Goal: Task Accomplishment & Management: Manage account settings

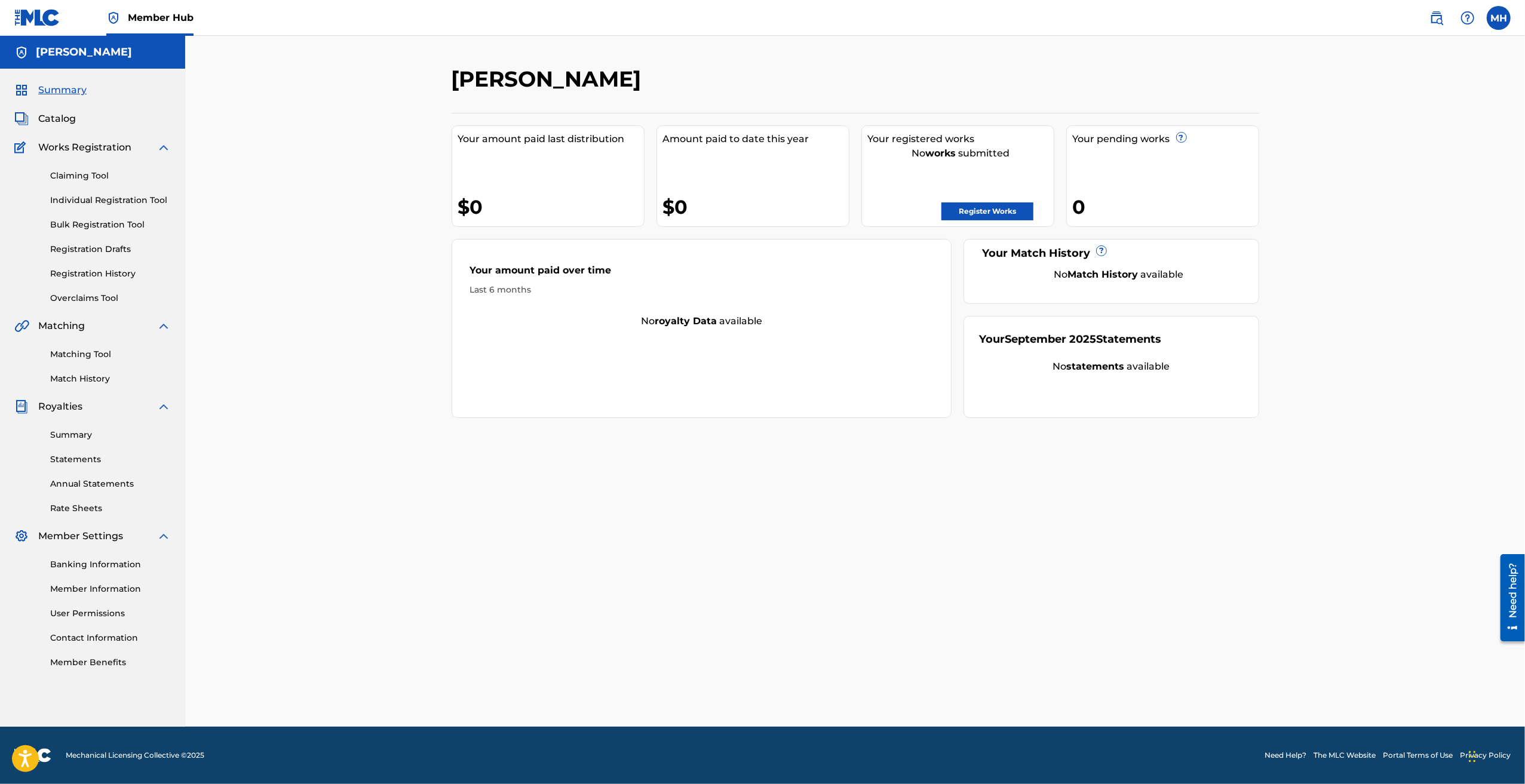
click at [78, 56] on h5 "[PERSON_NAME]" at bounding box center [84, 52] width 96 height 14
click at [22, 53] on img at bounding box center [21, 52] width 14 height 14
click at [1503, 16] on label at bounding box center [1499, 18] width 24 height 24
click at [1499, 18] on input "MH [PERSON_NAME] [EMAIL_ADDRESS][DOMAIN_NAME] Notification Preferences Profile …" at bounding box center [1499, 18] width 0 height 0
click at [1384, 148] on link "Profile" at bounding box center [1381, 148] width 24 height 11
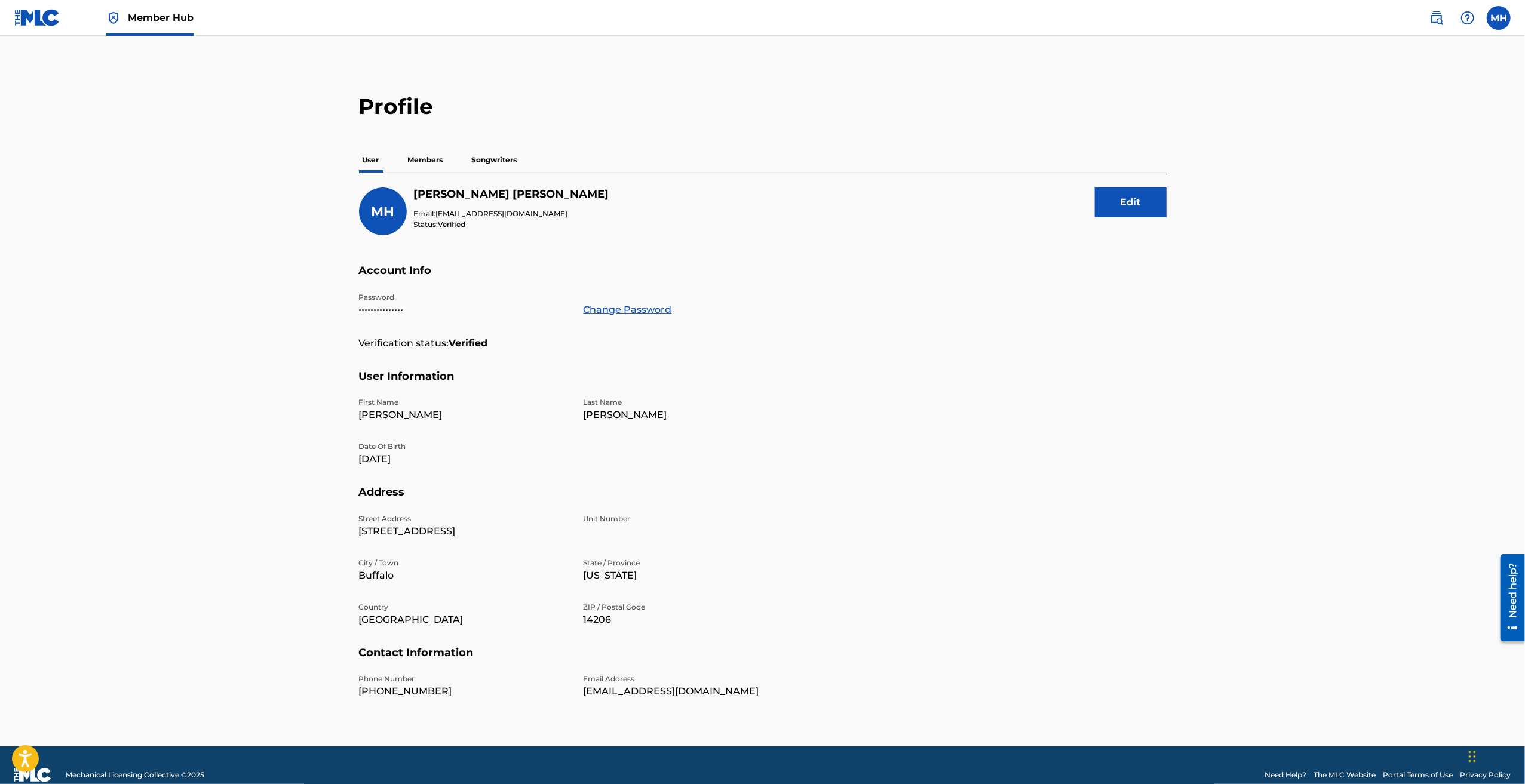
click at [409, 161] on p "Members" at bounding box center [425, 160] width 42 height 25
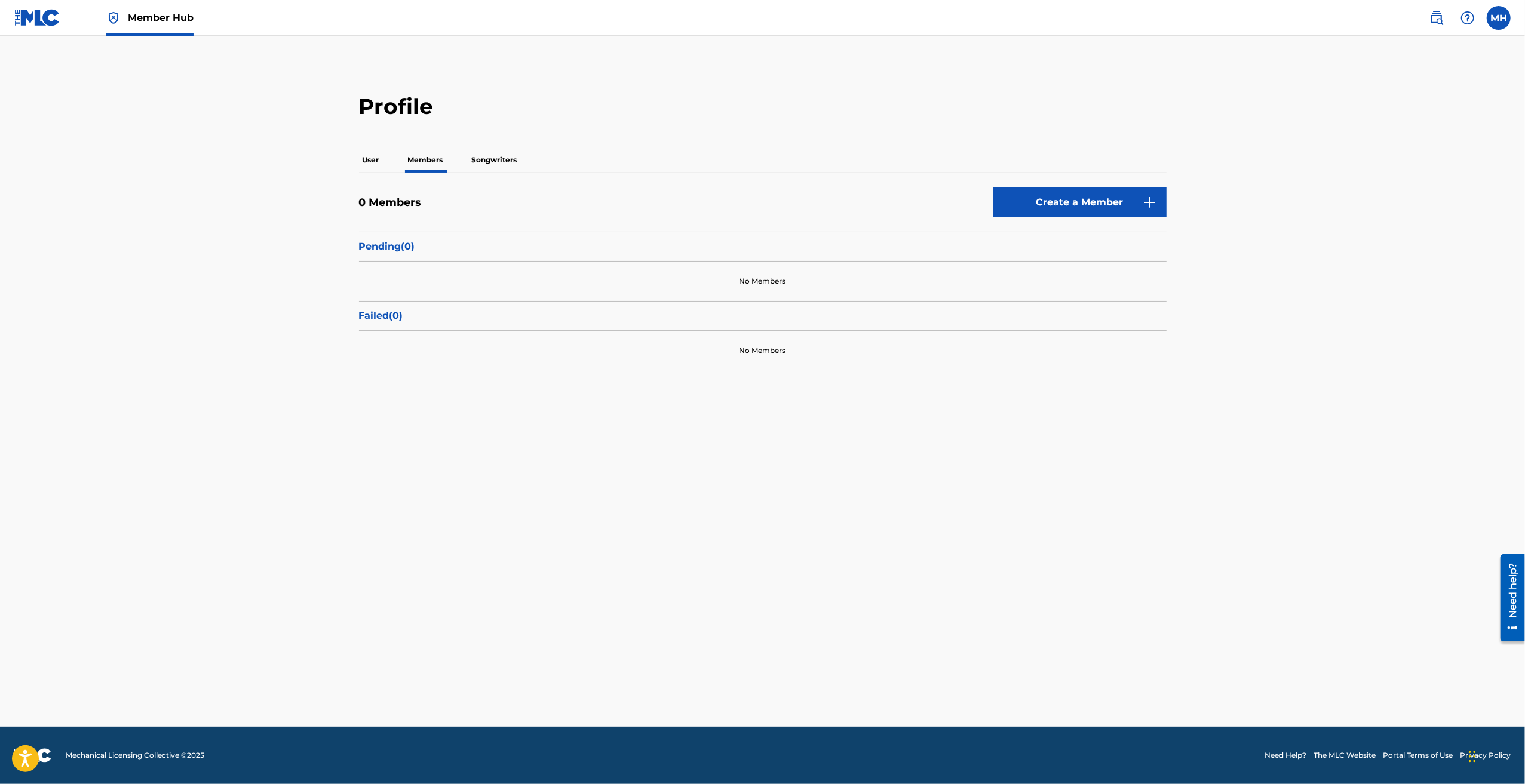
click at [395, 306] on div "Failed ( 0 )" at bounding box center [763, 316] width 808 height 30
click at [500, 163] on p "Songwriters" at bounding box center [495, 160] width 52 height 25
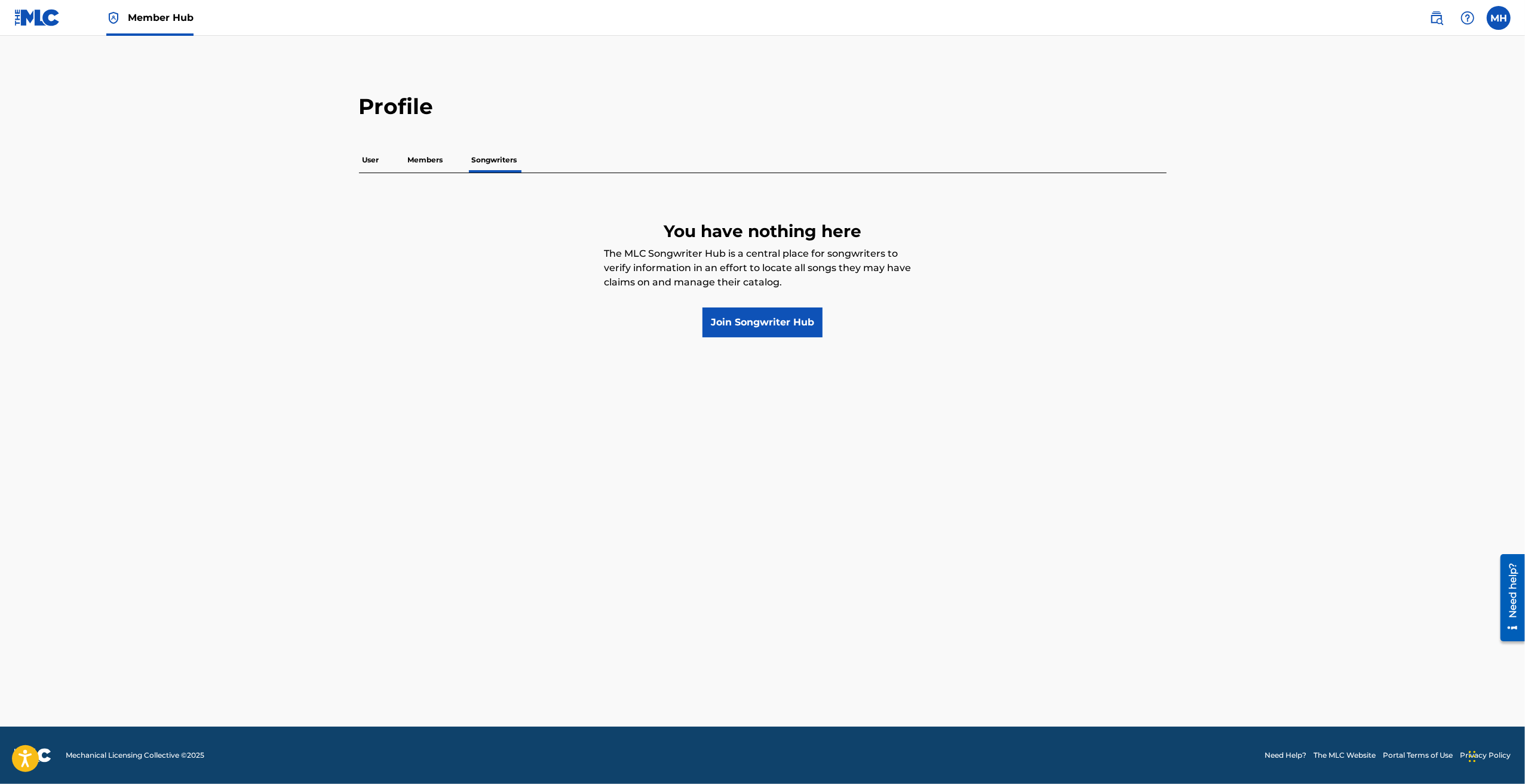
click at [428, 159] on p "Members" at bounding box center [425, 160] width 42 height 25
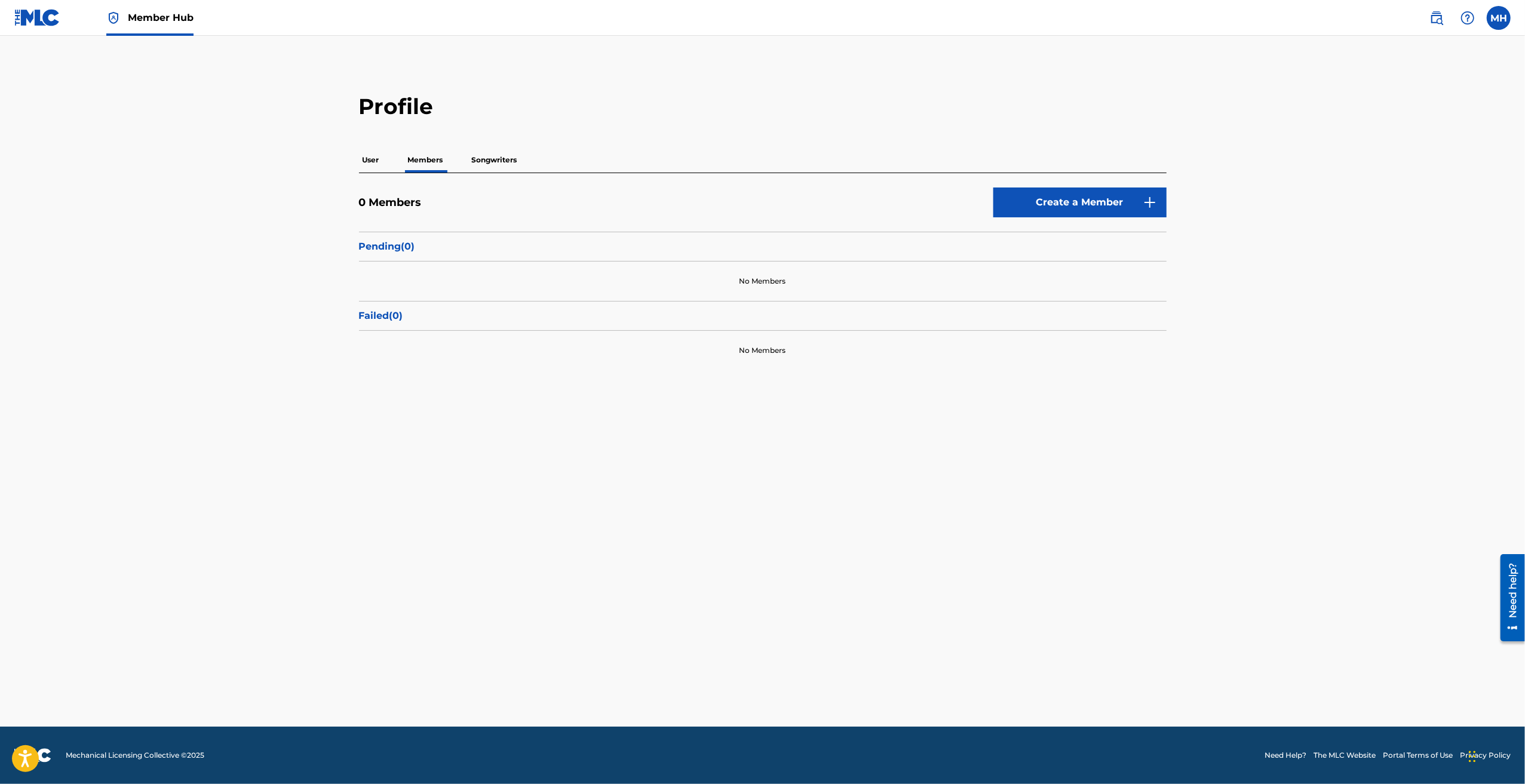
click at [376, 163] on p "User" at bounding box center [371, 160] width 24 height 25
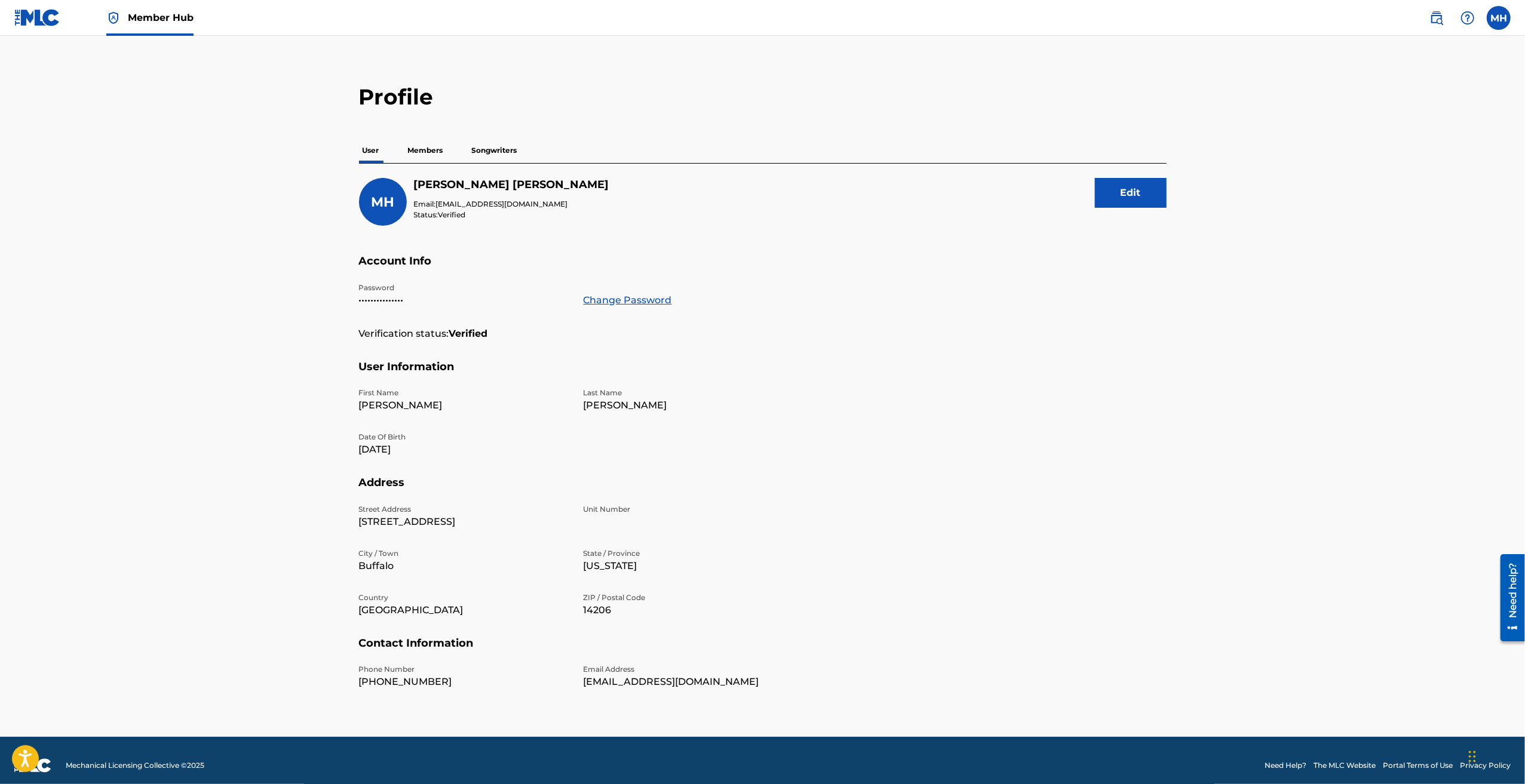
scroll to position [19, 0]
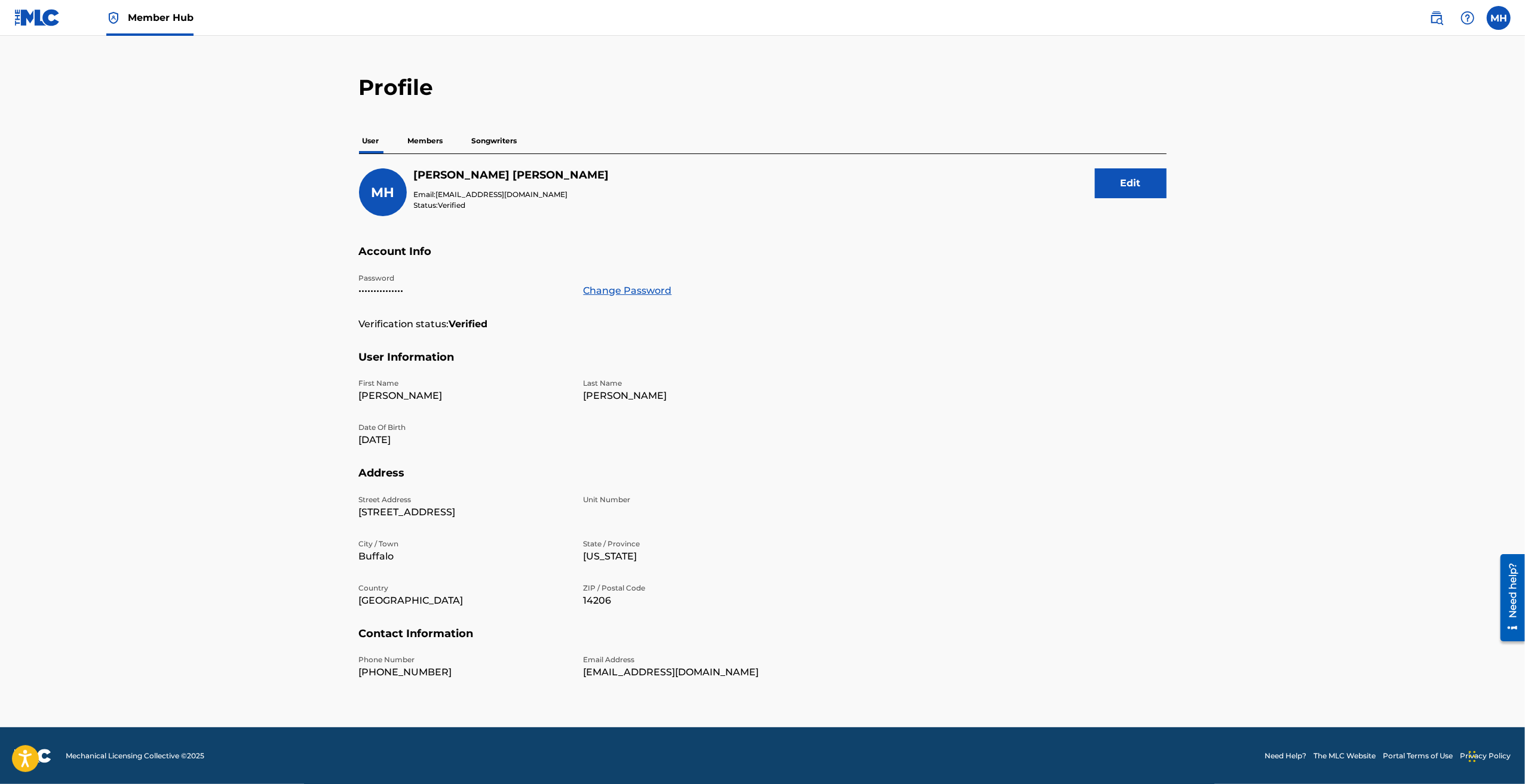
click at [1325, 755] on link "The MLC Website" at bounding box center [1344, 756] width 62 height 11
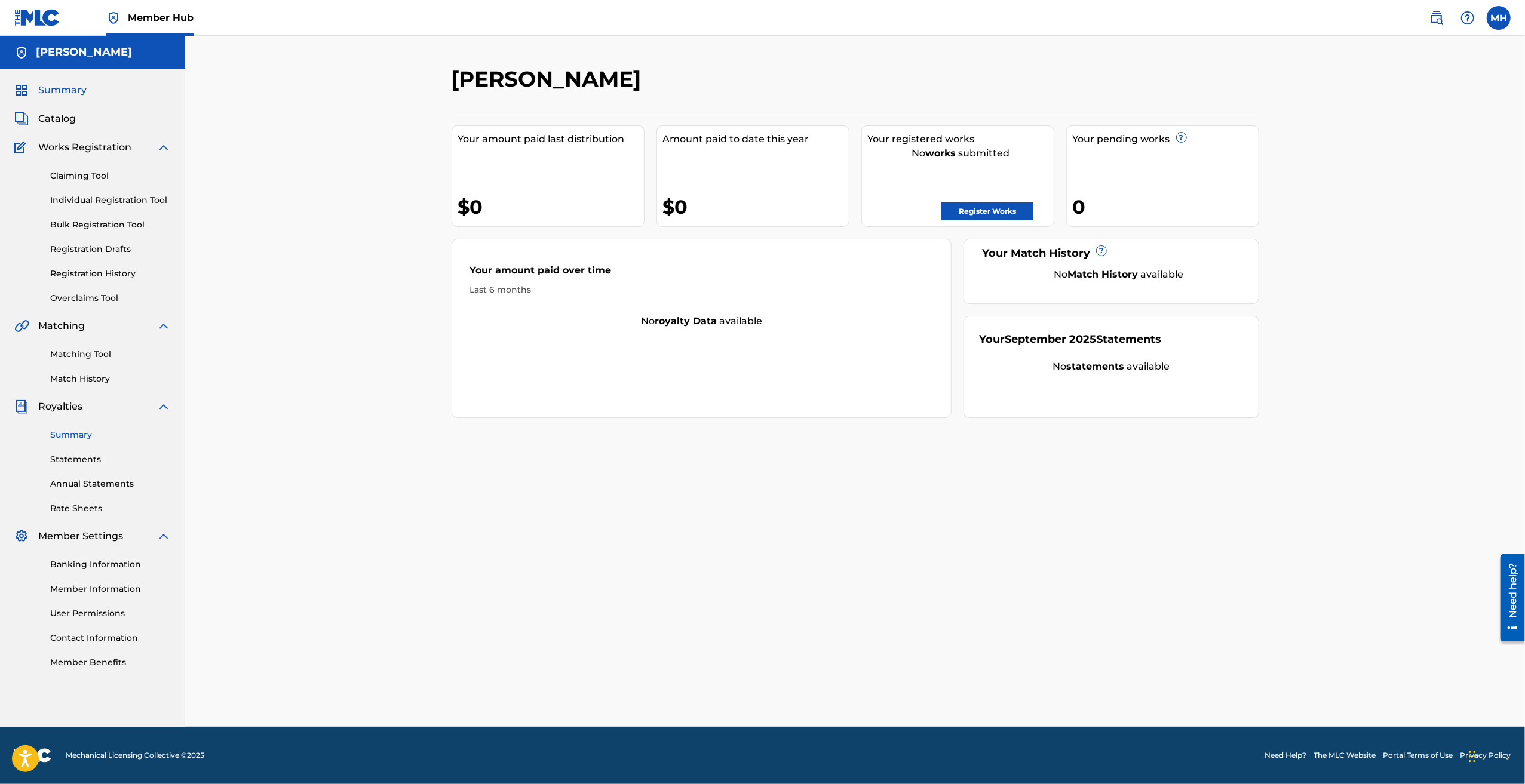
click at [92, 435] on link "Summary" at bounding box center [110, 435] width 121 height 12
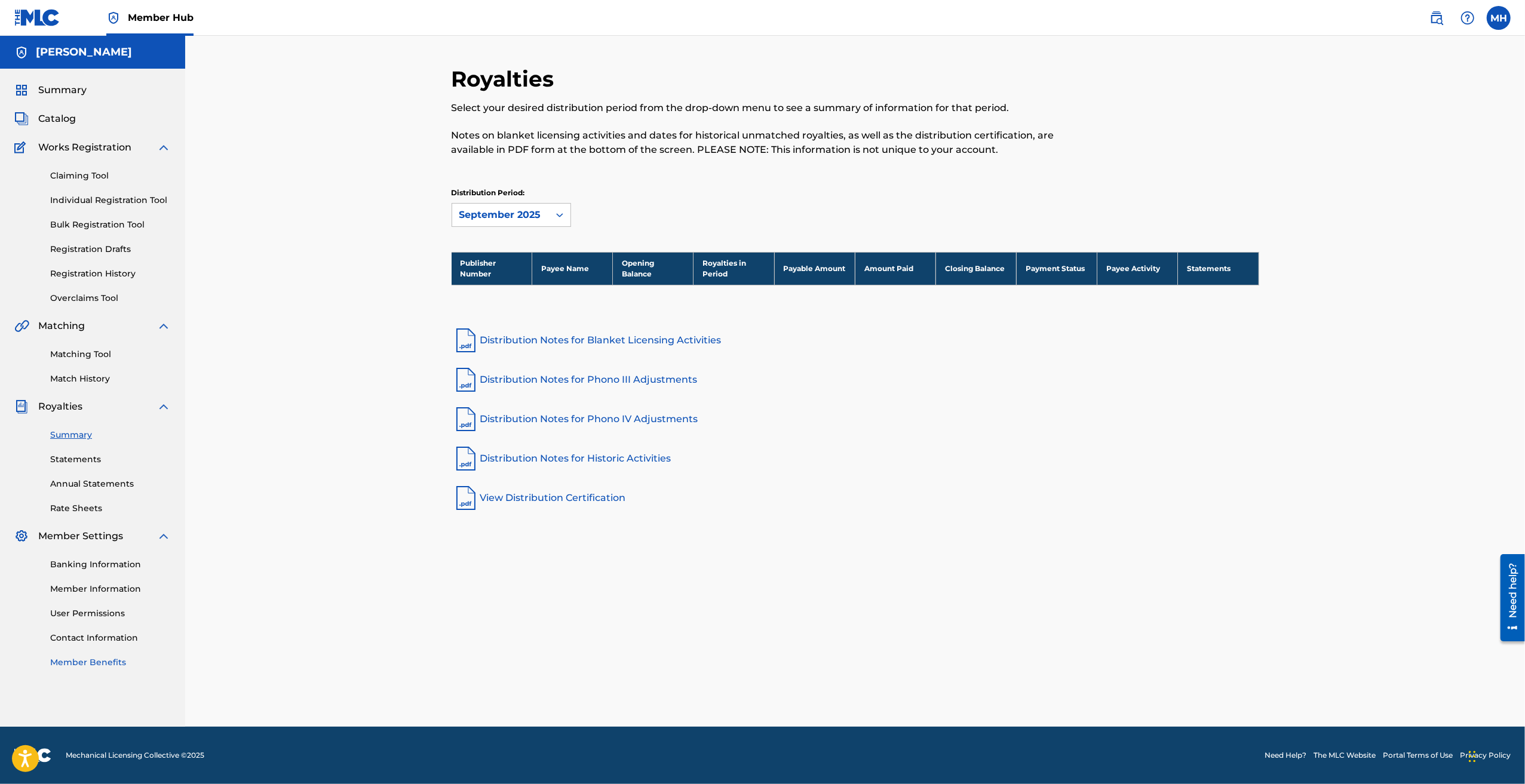
click at [97, 665] on link "Member Benefits" at bounding box center [110, 663] width 121 height 12
click at [1498, 22] on label at bounding box center [1499, 18] width 24 height 24
click at [1499, 18] on input "MH [PERSON_NAME] [EMAIL_ADDRESS][DOMAIN_NAME] Notification Preferences Profile …" at bounding box center [1499, 18] width 0 height 0
click at [1390, 169] on p "Log out" at bounding box center [1383, 169] width 28 height 11
click at [1499, 18] on input "MH [PERSON_NAME] [EMAIL_ADDRESS][DOMAIN_NAME] Notification Preferences Profile …" at bounding box center [1499, 18] width 0 height 0
